Goal: Task Accomplishment & Management: Use online tool/utility

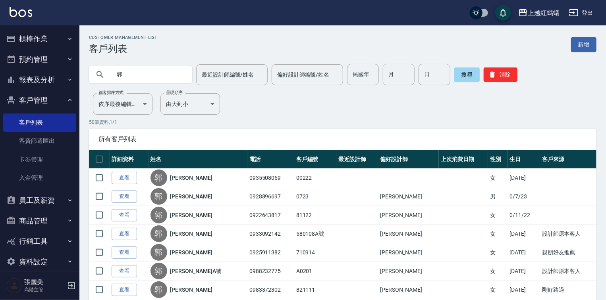
click at [147, 71] on input "郭" at bounding box center [148, 74] width 75 height 21
type input "0920702096"
click at [475, 75] on button "搜尋" at bounding box center [467, 75] width 25 height 14
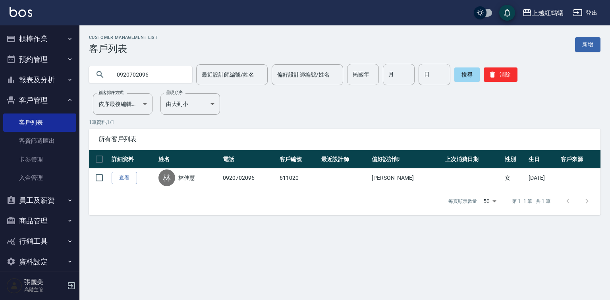
click at [455, 68] on button "搜尋" at bounding box center [467, 75] width 25 height 14
click at [37, 37] on button "櫃檯作業" at bounding box center [39, 39] width 73 height 21
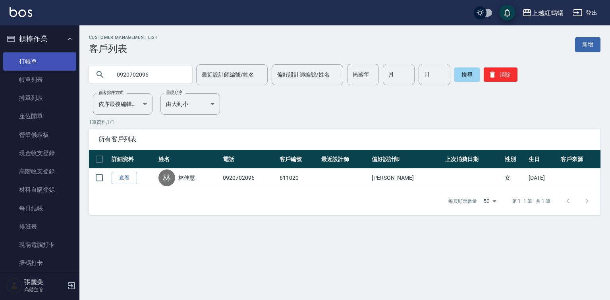
click at [35, 61] on link "打帳單" at bounding box center [39, 61] width 73 height 18
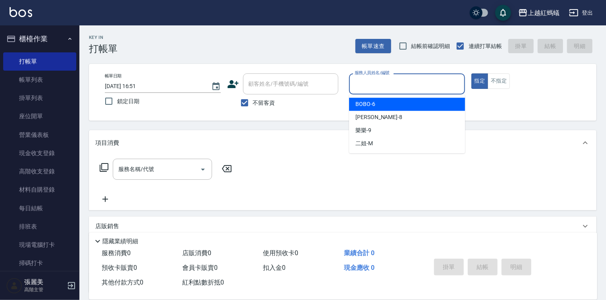
click at [385, 83] on input "服務人員姓名/編號" at bounding box center [407, 84] width 109 height 14
click at [379, 110] on div "BOBO -6" at bounding box center [407, 104] width 116 height 13
click at [383, 87] on input "BOBO-6" at bounding box center [401, 84] width 97 height 14
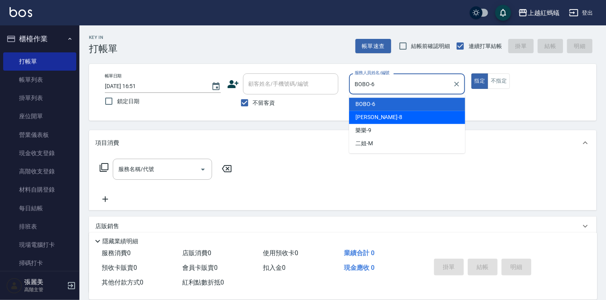
click at [379, 119] on div "[PERSON_NAME] -8" at bounding box center [407, 117] width 116 height 13
type input "[PERSON_NAME]-8"
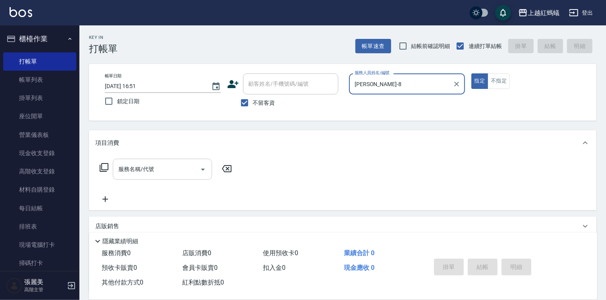
click at [179, 172] on input "服務名稱/代號" at bounding box center [156, 170] width 80 height 14
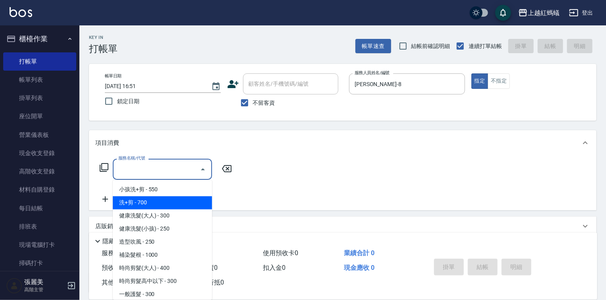
click at [134, 205] on span "洗+剪 - 700" at bounding box center [162, 203] width 99 height 13
type input "洗+剪(200)"
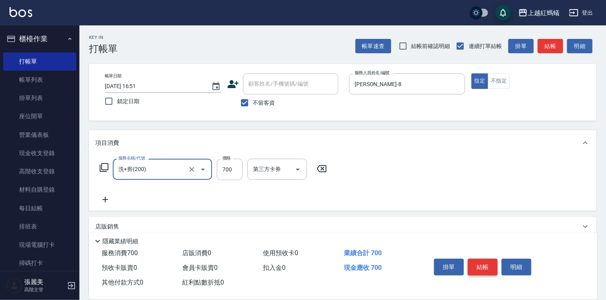
click at [482, 266] on button "結帳" at bounding box center [483, 267] width 30 height 17
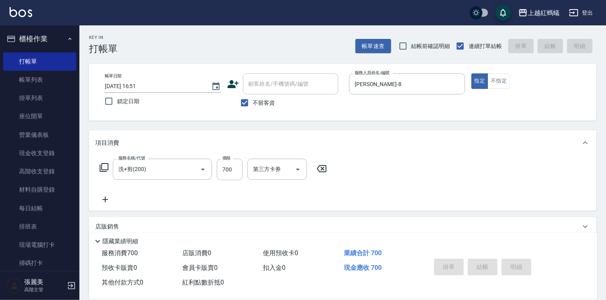
type input "[DATE] 16:52"
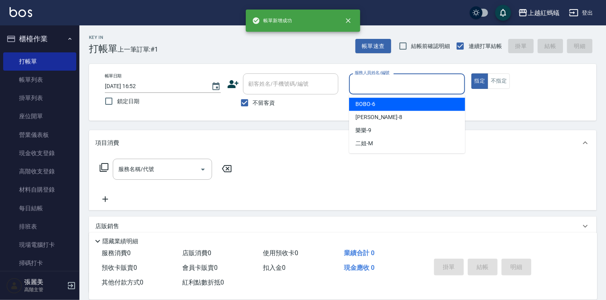
click at [368, 81] on input "服務人員姓名/編號" at bounding box center [407, 84] width 109 height 14
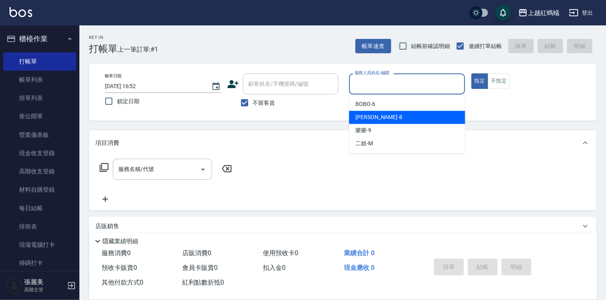
click at [378, 123] on div "[PERSON_NAME] -8" at bounding box center [407, 117] width 116 height 13
type input "[PERSON_NAME]-8"
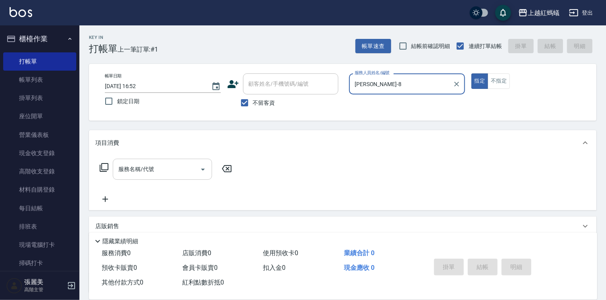
click at [180, 167] on input "服務名稱/代號" at bounding box center [156, 170] width 80 height 14
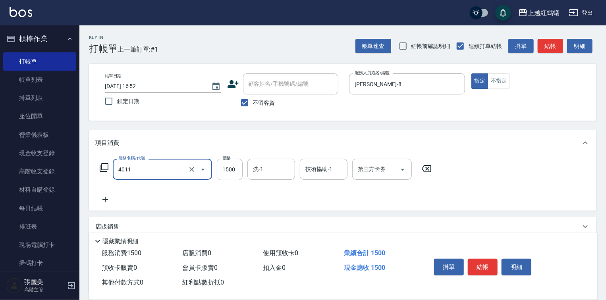
type input "花粉染髮(短)(4011)"
type input "1600"
click at [490, 262] on button "結帳" at bounding box center [483, 267] width 30 height 17
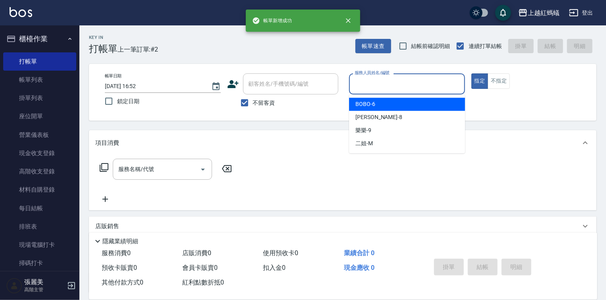
drag, startPoint x: 393, startPoint y: 79, endPoint x: 391, endPoint y: 89, distance: 9.7
click at [393, 79] on input "服務人員姓名/編號" at bounding box center [407, 84] width 109 height 14
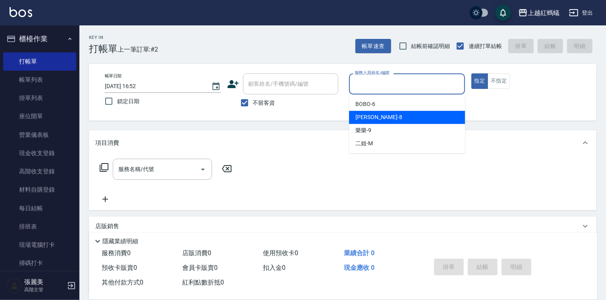
click at [382, 117] on div "[PERSON_NAME] -8" at bounding box center [407, 117] width 116 height 13
type input "[PERSON_NAME]-8"
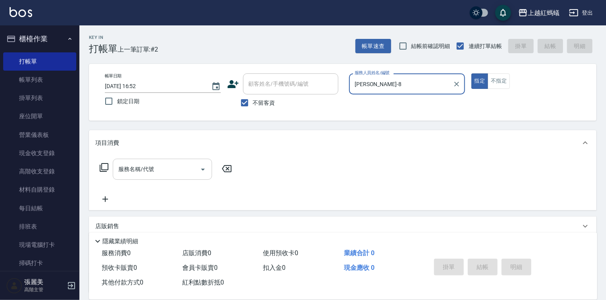
click at [143, 162] on div "服務名稱/代號" at bounding box center [162, 169] width 99 height 21
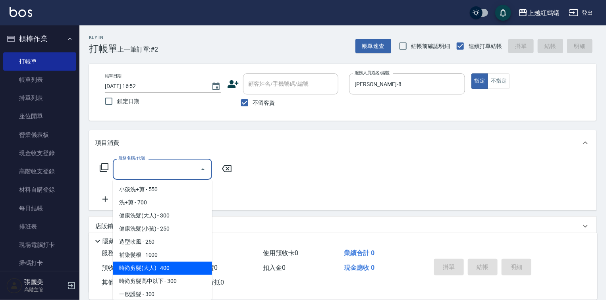
click at [186, 270] on span "時尚剪髮(大人) - 400" at bounding box center [162, 268] width 99 height 13
type input "時尚剪髮(大人)(301)"
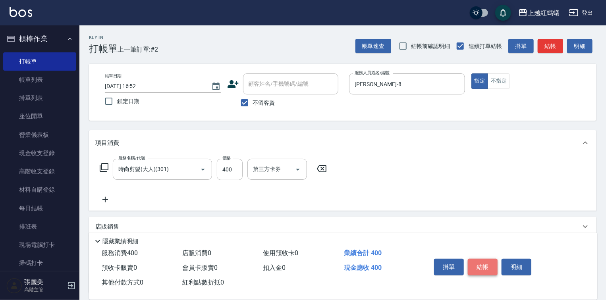
click at [487, 259] on button "結帳" at bounding box center [483, 267] width 30 height 17
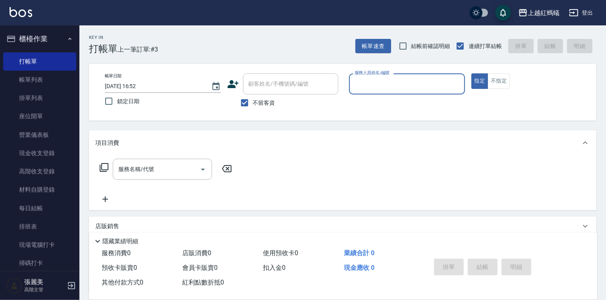
drag, startPoint x: 369, startPoint y: 87, endPoint x: 377, endPoint y: 94, distance: 10.2
click at [369, 87] on input "服務人員姓名/編號" at bounding box center [407, 84] width 109 height 14
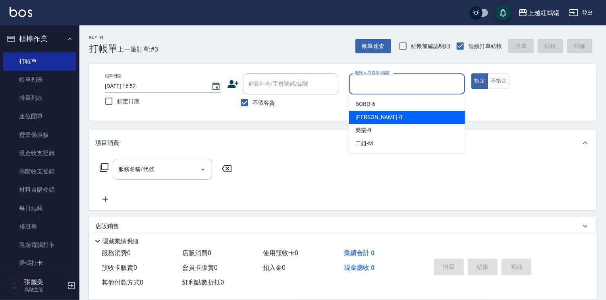
click at [383, 119] on div "[PERSON_NAME] -8" at bounding box center [407, 117] width 116 height 13
type input "[PERSON_NAME]-8"
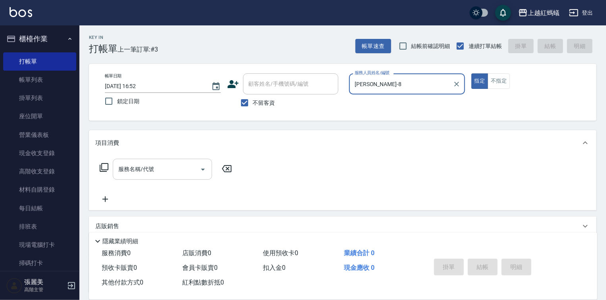
click at [181, 170] on input "服務名稱/代號" at bounding box center [156, 170] width 80 height 14
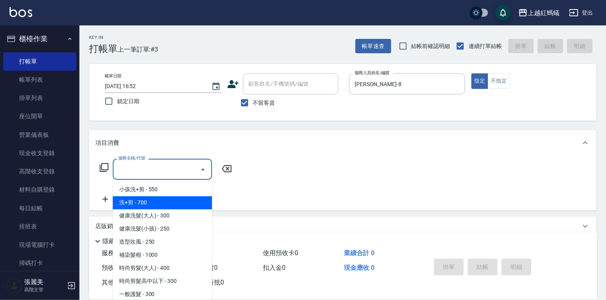
click at [154, 202] on span "洗+剪 - 700" at bounding box center [162, 203] width 99 height 13
type input "洗+剪(200)"
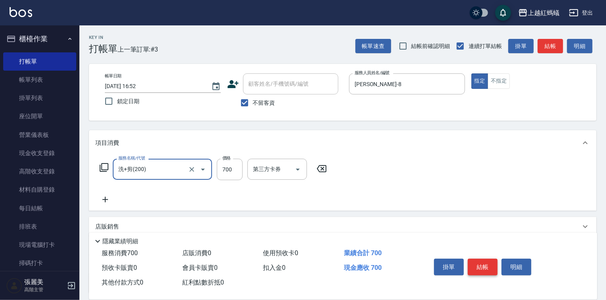
click at [480, 259] on button "結帳" at bounding box center [483, 267] width 30 height 17
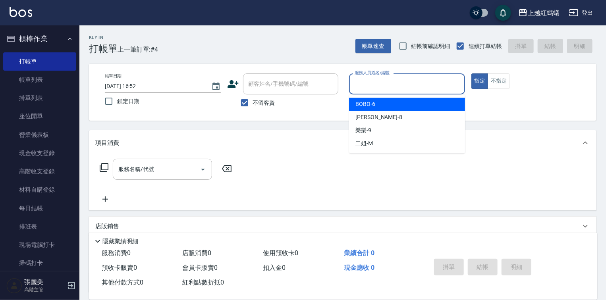
click at [369, 83] on input "服務人員姓名/編號" at bounding box center [407, 84] width 109 height 14
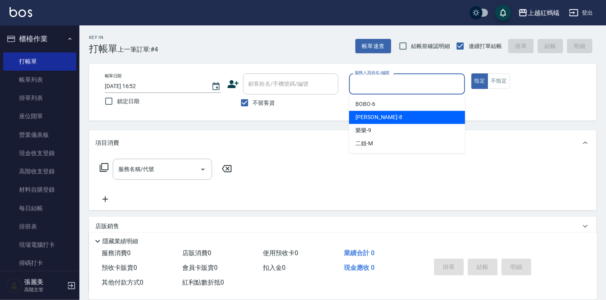
click at [373, 120] on div "[PERSON_NAME] -8" at bounding box center [407, 117] width 116 height 13
type input "[PERSON_NAME]-8"
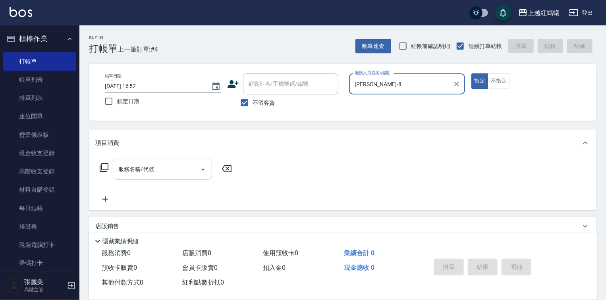
click at [168, 173] on input "服務名稱/代號" at bounding box center [156, 170] width 80 height 14
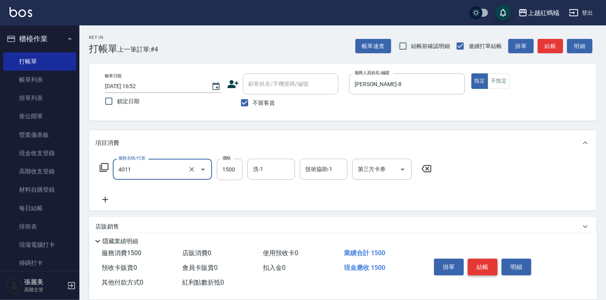
type input "花粉染髮(短)(4011)"
click at [488, 265] on button "結帳" at bounding box center [483, 267] width 30 height 17
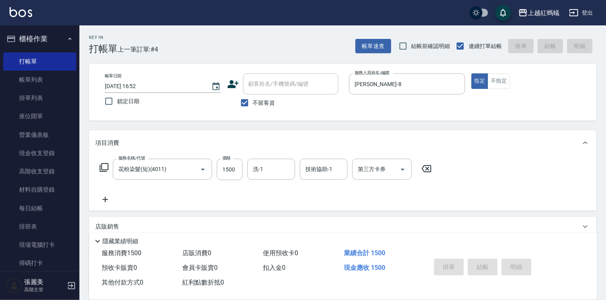
type input "[DATE] 16:53"
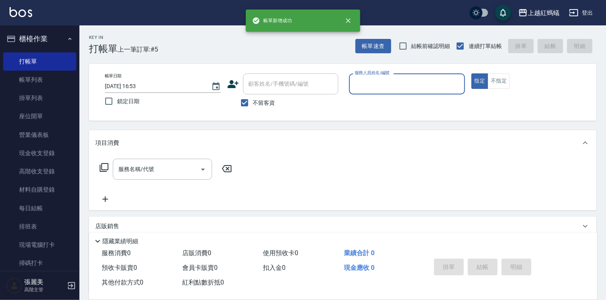
click at [395, 81] on input "服務人員姓名/編號" at bounding box center [407, 84] width 109 height 14
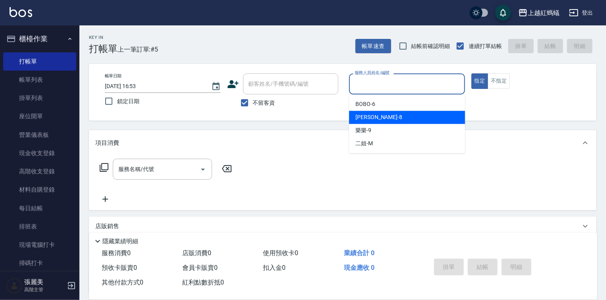
click at [372, 115] on div "[PERSON_NAME] -8" at bounding box center [407, 117] width 116 height 13
type input "[PERSON_NAME]-8"
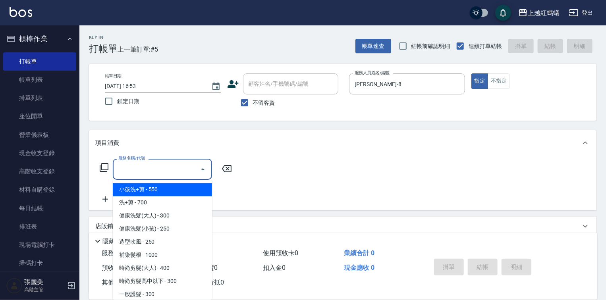
click at [175, 170] on input "服務名稱/代號" at bounding box center [156, 170] width 80 height 14
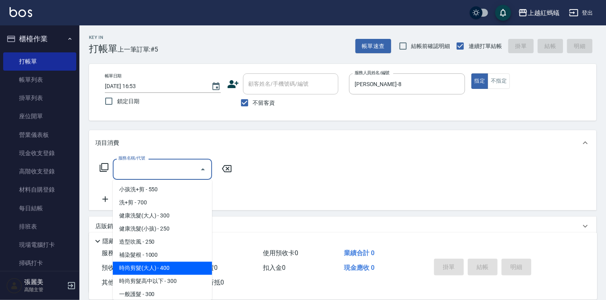
click at [180, 266] on span "時尚剪髮(大人) - 400" at bounding box center [162, 268] width 99 height 13
type input "時尚剪髮(大人)(301)"
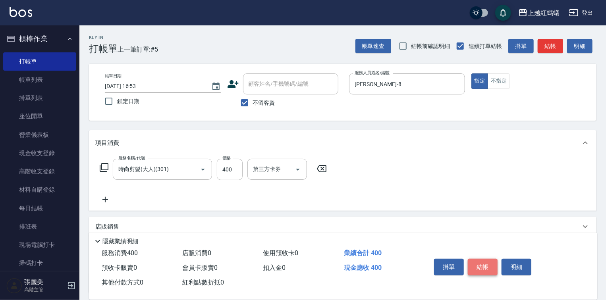
click at [494, 267] on button "結帳" at bounding box center [483, 267] width 30 height 17
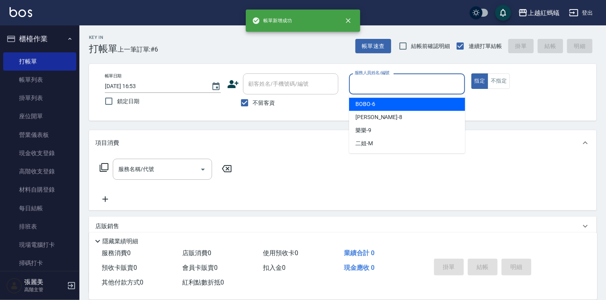
click at [386, 81] on input "服務人員姓名/編號" at bounding box center [407, 84] width 109 height 14
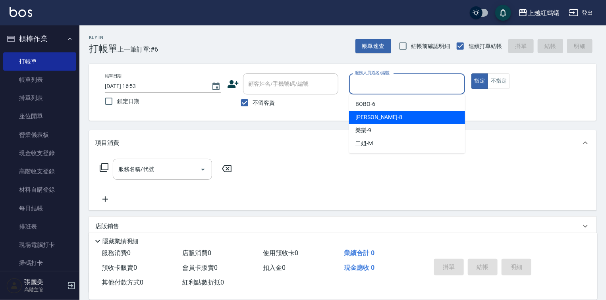
click at [383, 114] on div "[PERSON_NAME] -8" at bounding box center [407, 117] width 116 height 13
type input "[PERSON_NAME]-8"
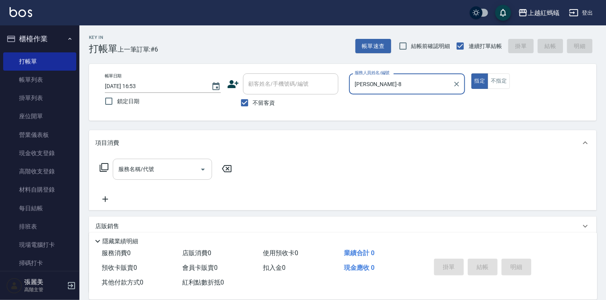
click at [182, 167] on input "服務名稱/代號" at bounding box center [156, 170] width 80 height 14
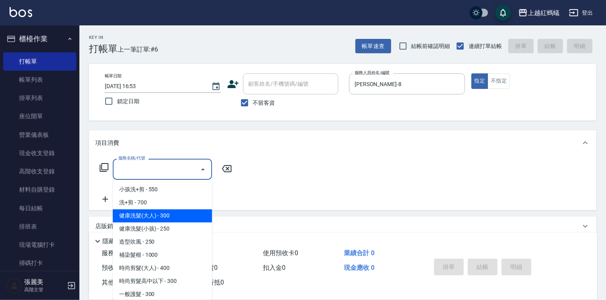
click at [176, 219] on span "健康洗髮(大人) - 300" at bounding box center [162, 216] width 99 height 13
type input "健康洗髮(大人)(201)"
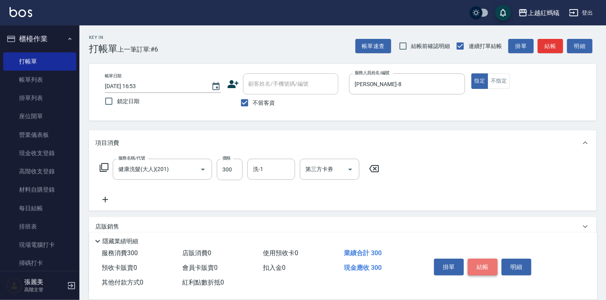
click at [485, 259] on button "結帳" at bounding box center [483, 267] width 30 height 17
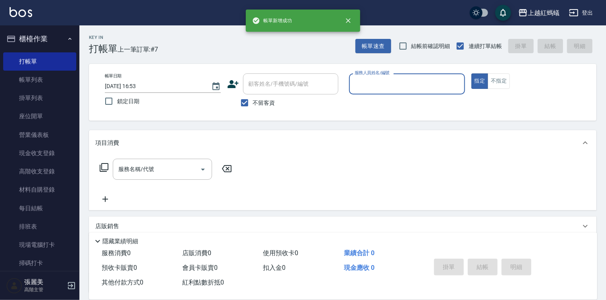
click at [382, 81] on input "服務人員姓名/編號" at bounding box center [407, 84] width 109 height 14
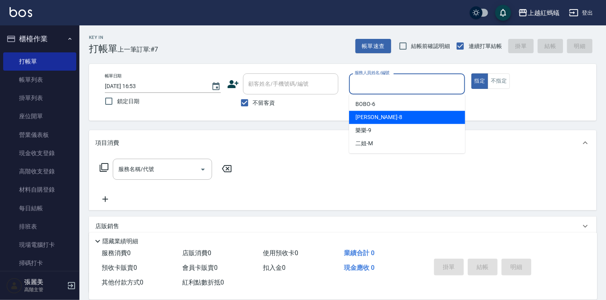
click at [375, 116] on div "[PERSON_NAME] -8" at bounding box center [407, 117] width 116 height 13
type input "[PERSON_NAME]-8"
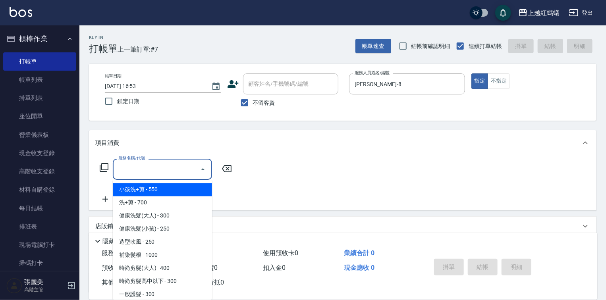
click at [174, 170] on input "服務名稱/代號" at bounding box center [156, 170] width 80 height 14
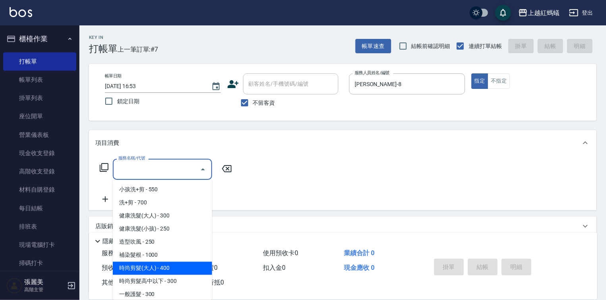
click at [186, 270] on span "時尚剪髮(大人) - 400" at bounding box center [162, 268] width 99 height 13
type input "時尚剪髮(大人)(301)"
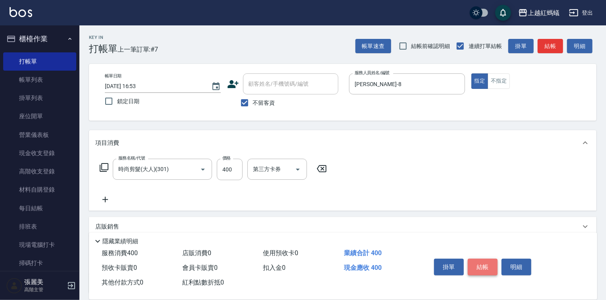
click at [477, 262] on button "結帳" at bounding box center [483, 267] width 30 height 17
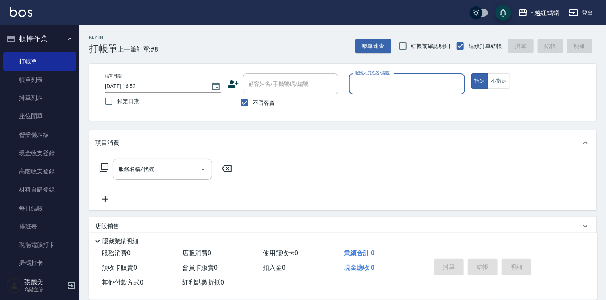
click at [365, 78] on input "服務人員姓名/編號" at bounding box center [407, 84] width 109 height 14
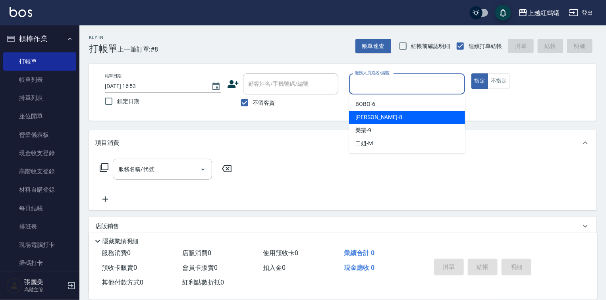
click at [372, 118] on div "[PERSON_NAME] -8" at bounding box center [407, 117] width 116 height 13
type input "[PERSON_NAME]-8"
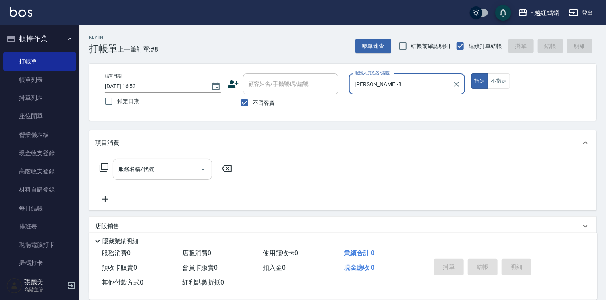
click at [174, 161] on div "服務名稱/代號" at bounding box center [162, 169] width 99 height 21
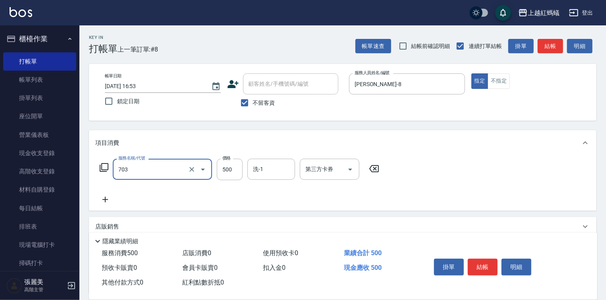
type input "[PERSON_NAME]兩段頭皮養護(703)"
click at [480, 275] on div "掛單 結帳 明細" at bounding box center [483, 268] width 104 height 25
click at [483, 273] on button "結帳" at bounding box center [483, 267] width 30 height 17
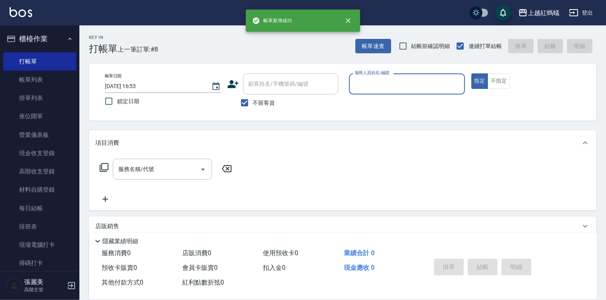
click at [383, 87] on input "服務人員姓名/編號" at bounding box center [407, 84] width 109 height 14
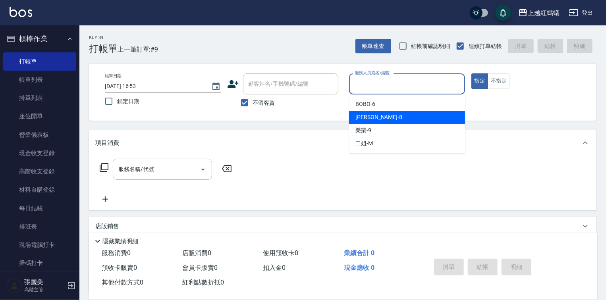
click at [378, 119] on div "[PERSON_NAME] -8" at bounding box center [407, 117] width 116 height 13
type input "[PERSON_NAME]-8"
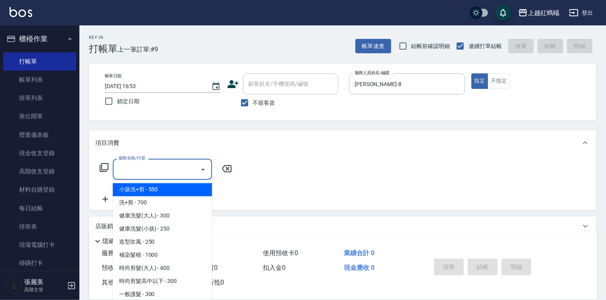
click at [181, 168] on input "服務名稱/代號" at bounding box center [156, 170] width 80 height 14
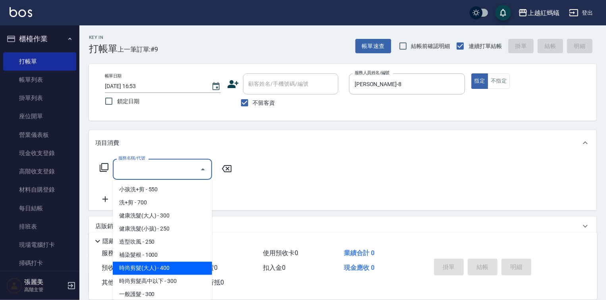
click at [187, 262] on span "時尚剪髮(大人) - 400" at bounding box center [162, 268] width 99 height 13
type input "時尚剪髮(大人)(301)"
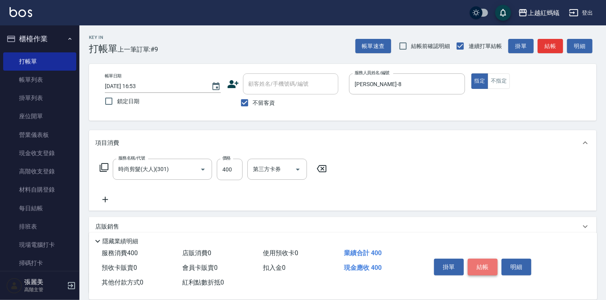
click at [484, 272] on button "結帳" at bounding box center [483, 267] width 30 height 17
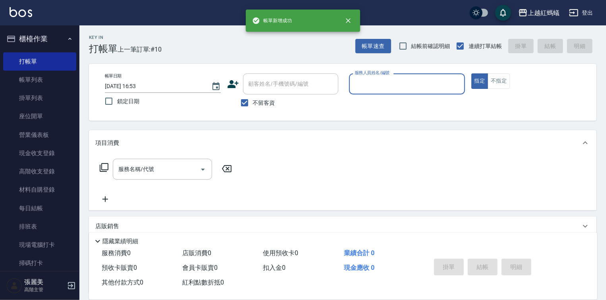
click at [396, 87] on input "服務人員姓名/編號" at bounding box center [407, 84] width 109 height 14
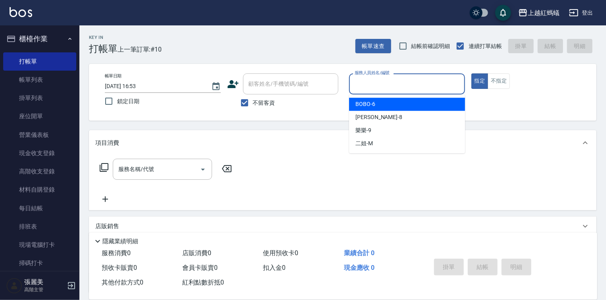
click at [386, 104] on div "BOBO -6" at bounding box center [407, 104] width 116 height 13
type input "BOBO-6"
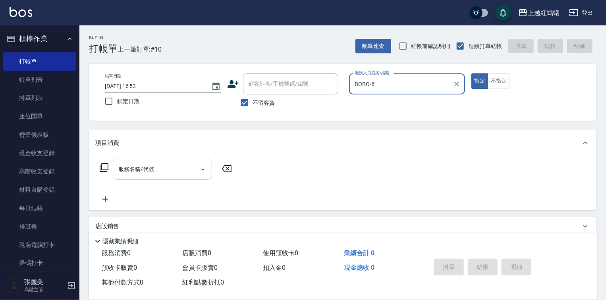
click at [159, 167] on input "服務名稱/代號" at bounding box center [156, 170] width 80 height 14
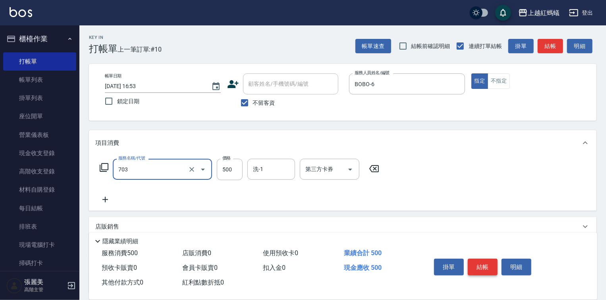
type input "[PERSON_NAME]兩段頭皮養護(703)"
click at [483, 269] on button "結帳" at bounding box center [483, 267] width 30 height 17
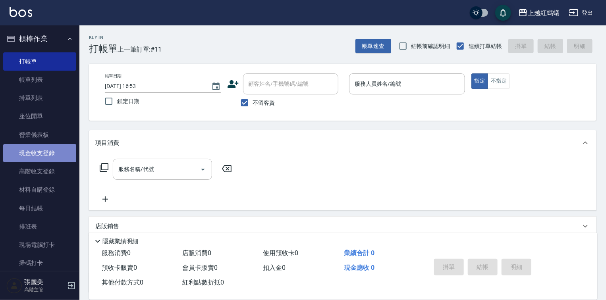
click at [40, 154] on link "現金收支登錄" at bounding box center [39, 153] width 73 height 18
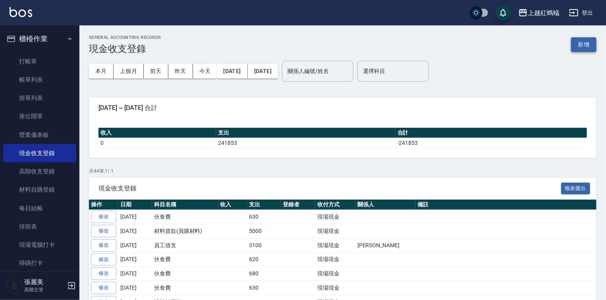
click at [587, 47] on button "新增" at bounding box center [583, 44] width 25 height 15
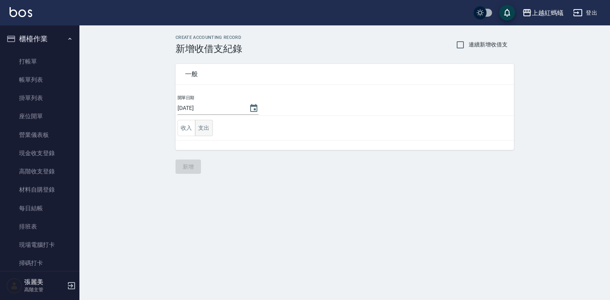
click at [211, 130] on button "支出" at bounding box center [204, 128] width 18 height 16
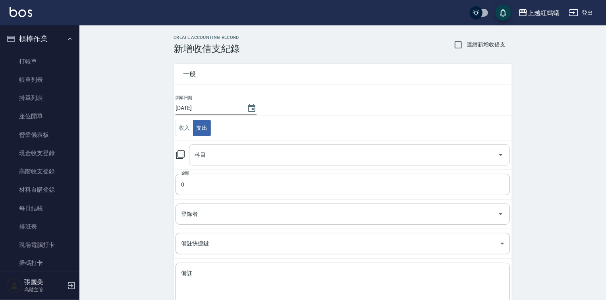
click at [207, 152] on input "科目" at bounding box center [344, 155] width 302 height 14
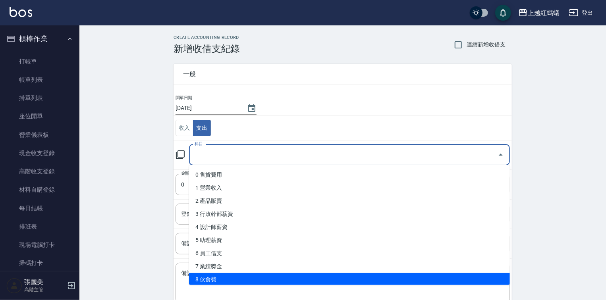
click at [223, 280] on li "8 伙食費" at bounding box center [349, 279] width 321 height 13
type input "8 伙食費"
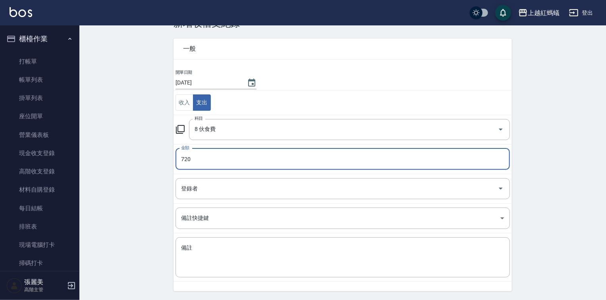
scroll to position [49, 0]
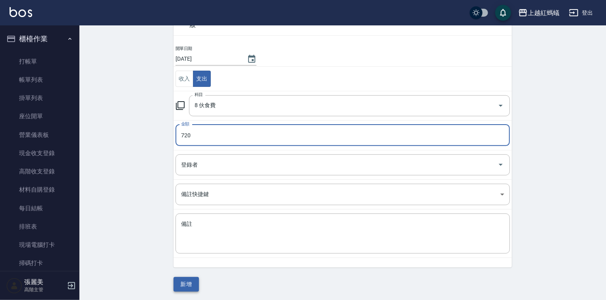
type input "720"
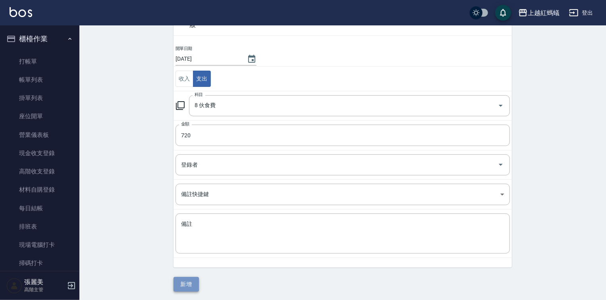
click at [188, 287] on button "新增" at bounding box center [186, 284] width 25 height 15
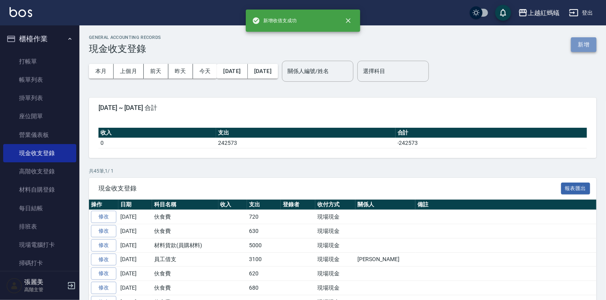
click at [584, 46] on button "新增" at bounding box center [583, 44] width 25 height 15
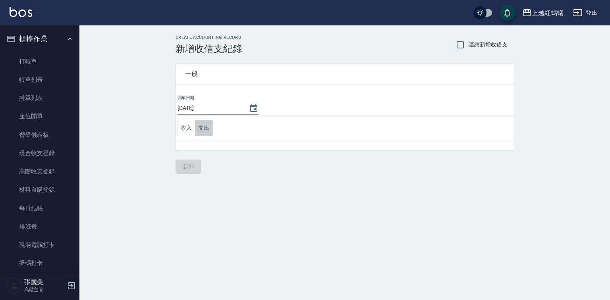
click at [203, 124] on button "支出" at bounding box center [204, 128] width 18 height 16
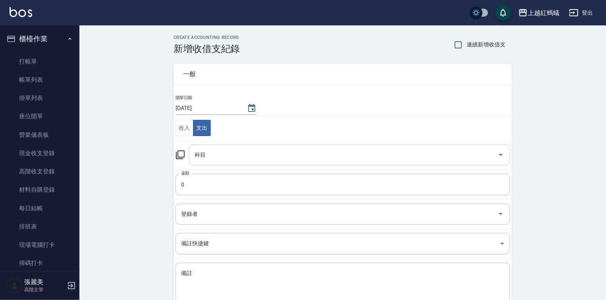
click at [224, 159] on input "科目" at bounding box center [344, 155] width 302 height 14
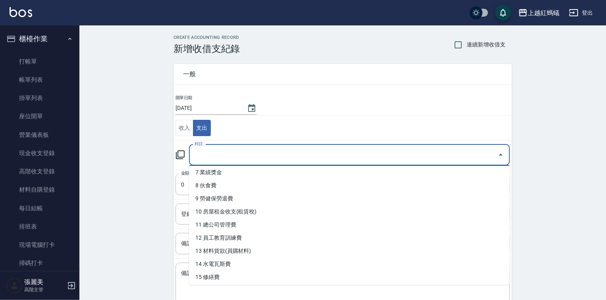
scroll to position [95, 0]
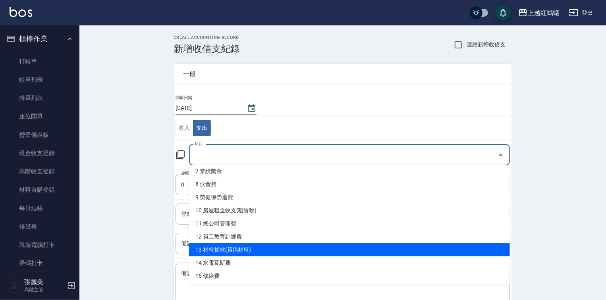
click at [232, 253] on li "13 材料貨款(員購材料)" at bounding box center [349, 250] width 321 height 13
type input "13 材料貨款(員購材料)"
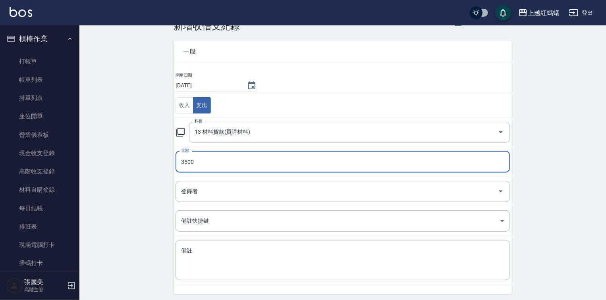
scroll to position [49, 0]
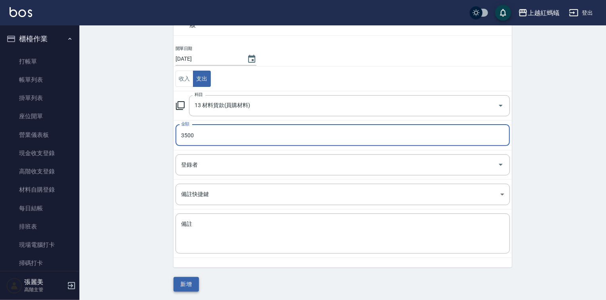
type input "3500"
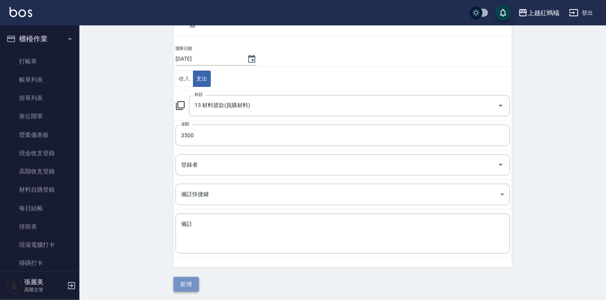
click at [191, 279] on button "新增" at bounding box center [186, 284] width 25 height 15
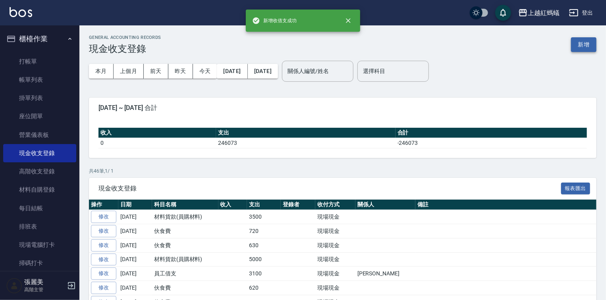
click at [582, 41] on button "新增" at bounding box center [583, 44] width 25 height 15
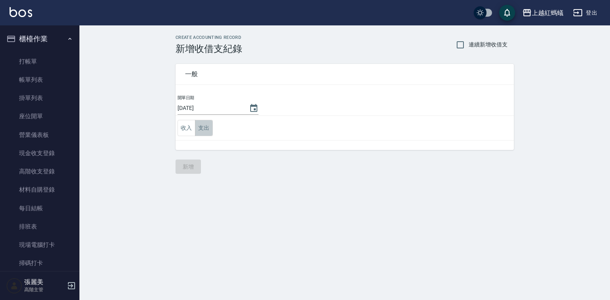
click at [204, 127] on button "支出" at bounding box center [204, 128] width 18 height 16
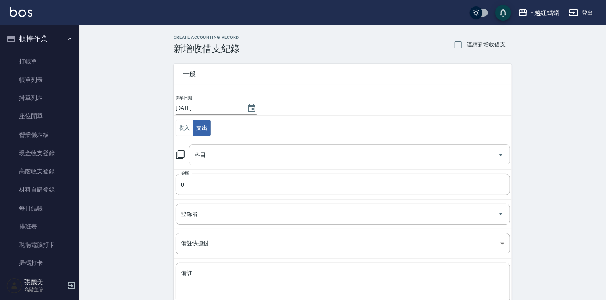
click at [212, 148] on input "科目" at bounding box center [344, 155] width 302 height 14
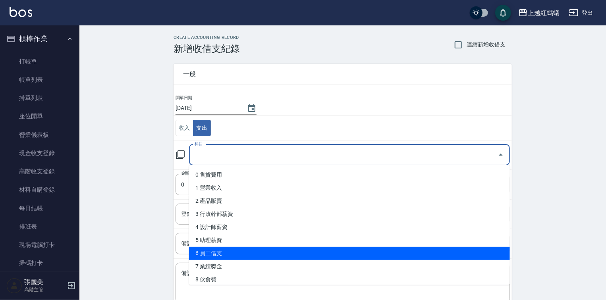
click at [216, 254] on li "6 員工借支" at bounding box center [349, 253] width 321 height 13
type input "6 員工借支"
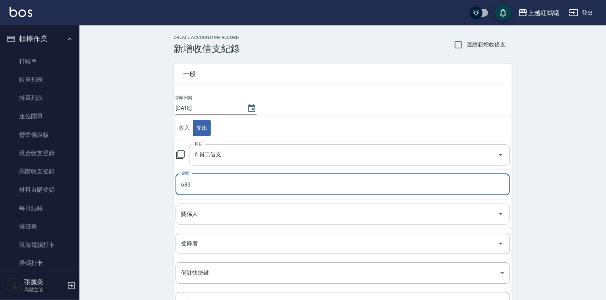
type input "689"
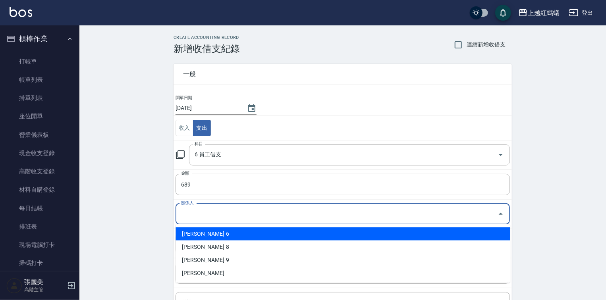
click at [217, 213] on input "關係人" at bounding box center [337, 214] width 316 height 14
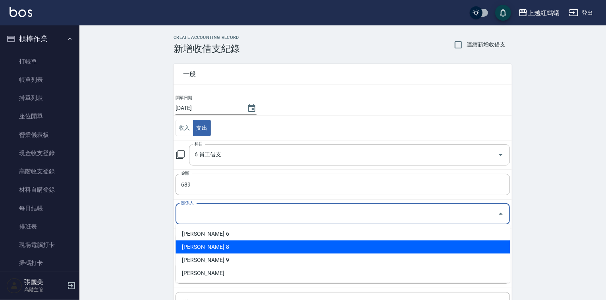
click at [215, 246] on li "[PERSON_NAME]-8" at bounding box center [343, 247] width 335 height 13
type input "[PERSON_NAME]-8"
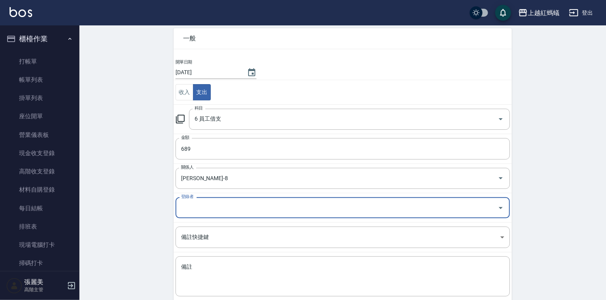
scroll to position [79, 0]
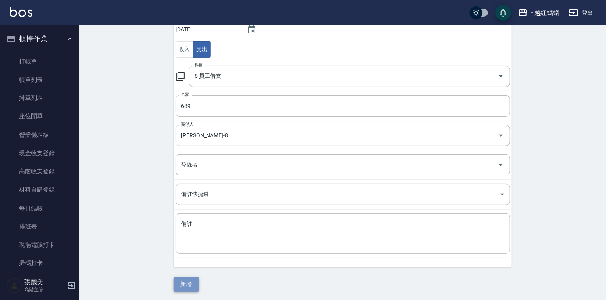
click at [182, 281] on button "新增" at bounding box center [186, 284] width 25 height 15
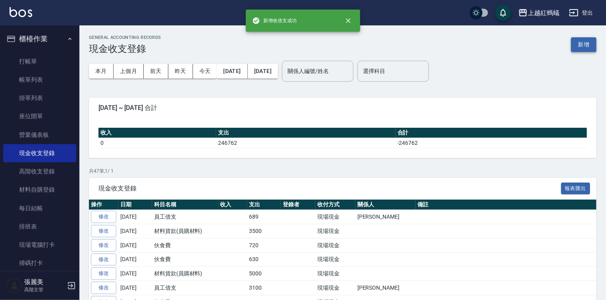
click at [587, 48] on button "新增" at bounding box center [583, 44] width 25 height 15
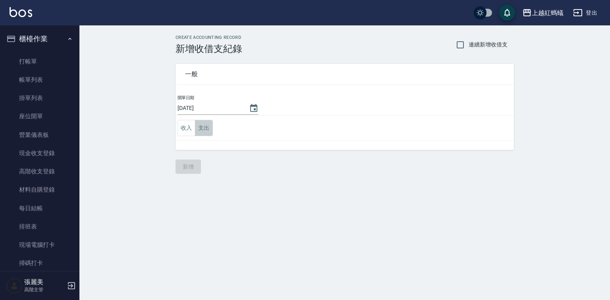
click at [204, 127] on button "支出" at bounding box center [204, 128] width 18 height 16
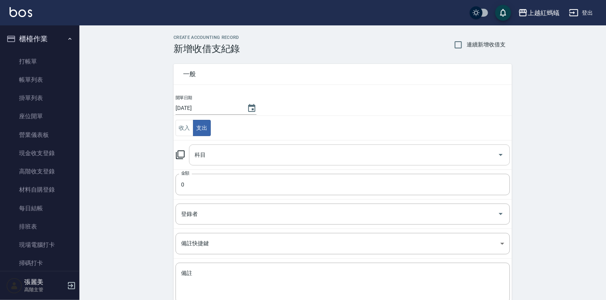
click at [216, 149] on input "科目" at bounding box center [344, 155] width 302 height 14
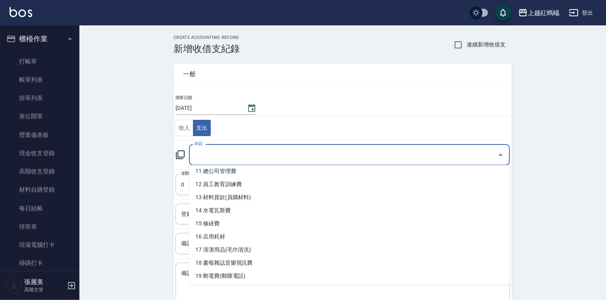
scroll to position [159, 0]
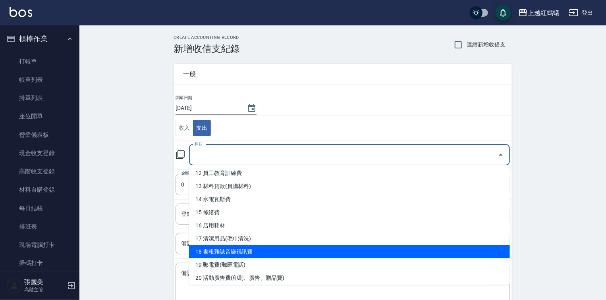
click at [223, 248] on li "18 書報雜誌音樂視訊費" at bounding box center [349, 252] width 321 height 13
type input "18 書報雜誌音樂視訊費"
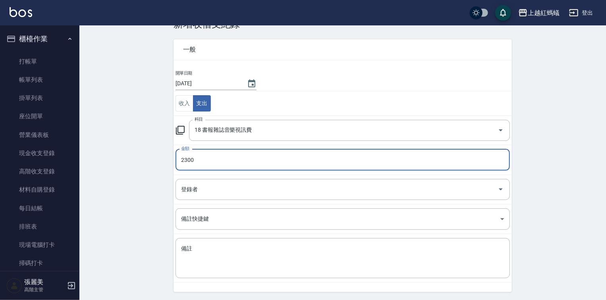
scroll to position [49, 0]
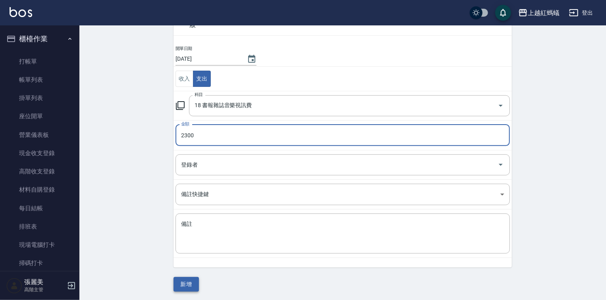
type input "2300"
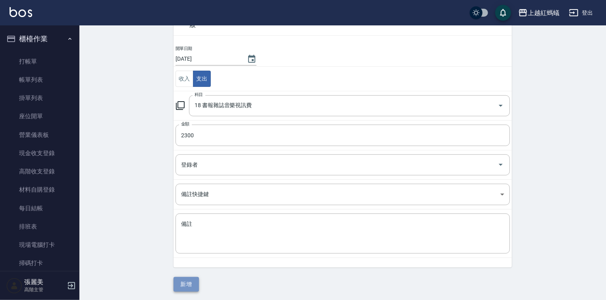
click at [195, 283] on button "新增" at bounding box center [186, 284] width 25 height 15
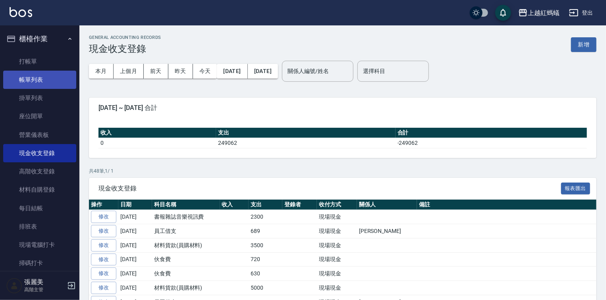
click at [32, 81] on link "帳單列表" at bounding box center [39, 80] width 73 height 18
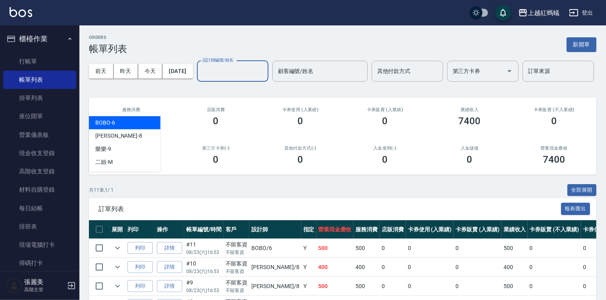
click at [201, 78] on input "設計師編號/姓名" at bounding box center [233, 71] width 64 height 14
click at [130, 123] on div "BOBO -6" at bounding box center [125, 122] width 72 height 13
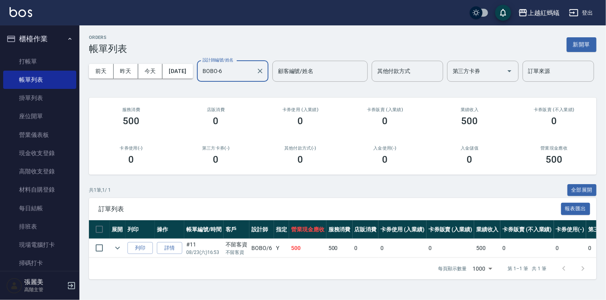
click at [201, 78] on input "BOBO-6" at bounding box center [227, 71] width 52 height 14
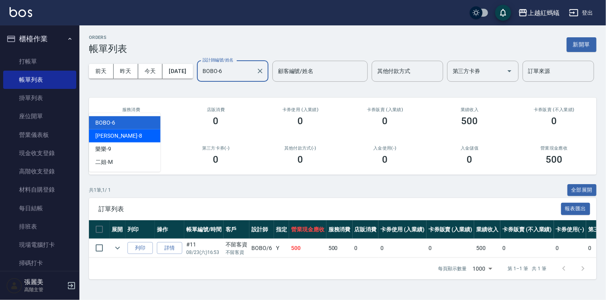
click at [131, 136] on div "[PERSON_NAME] -8" at bounding box center [125, 136] width 72 height 13
type input "[PERSON_NAME]-8"
